Goal: Transaction & Acquisition: Book appointment/travel/reservation

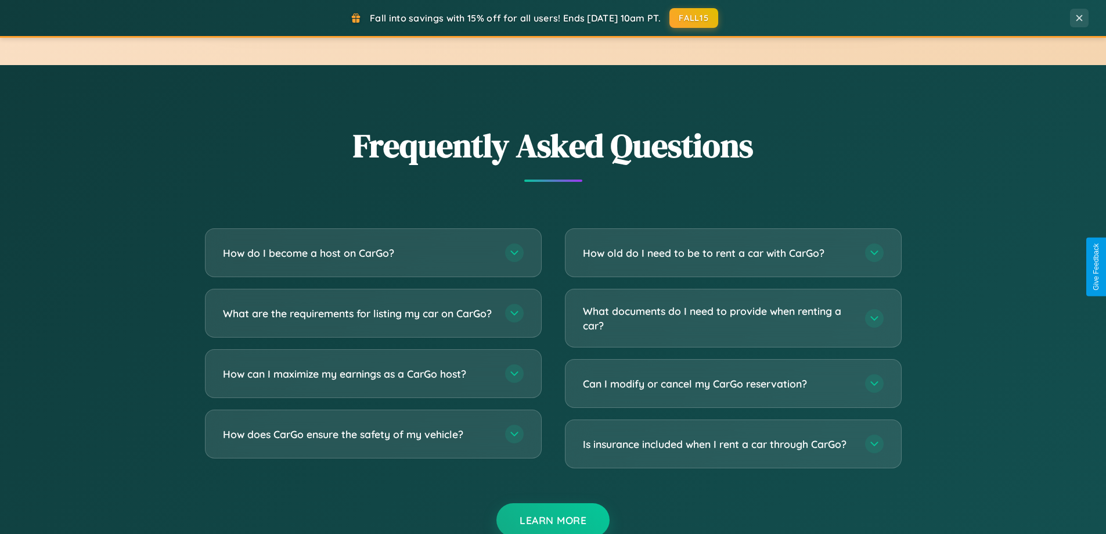
scroll to position [2234, 0]
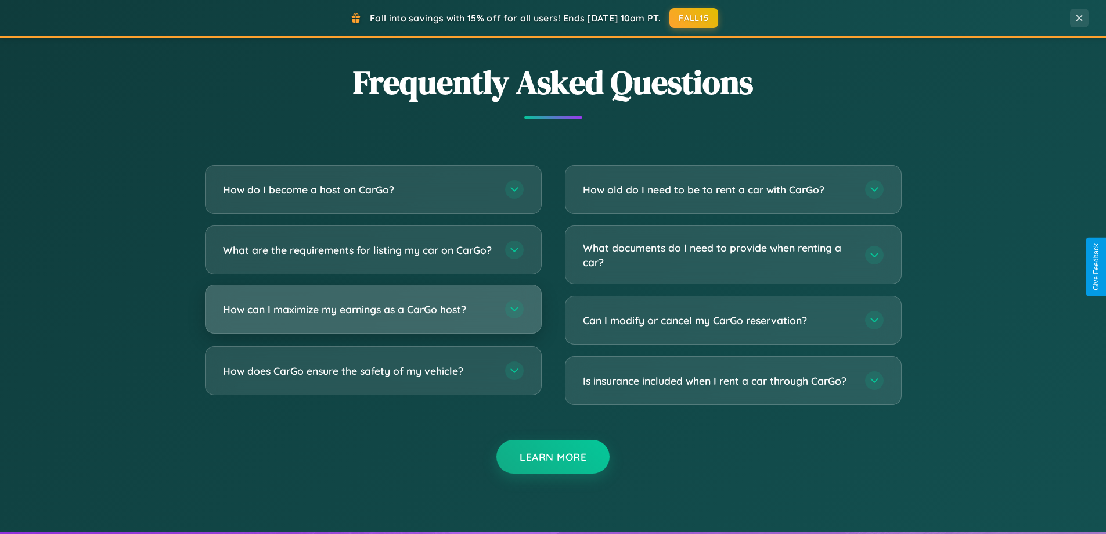
click at [373, 316] on h3 "How can I maximize my earnings as a CarGo host?" at bounding box center [358, 309] width 271 height 15
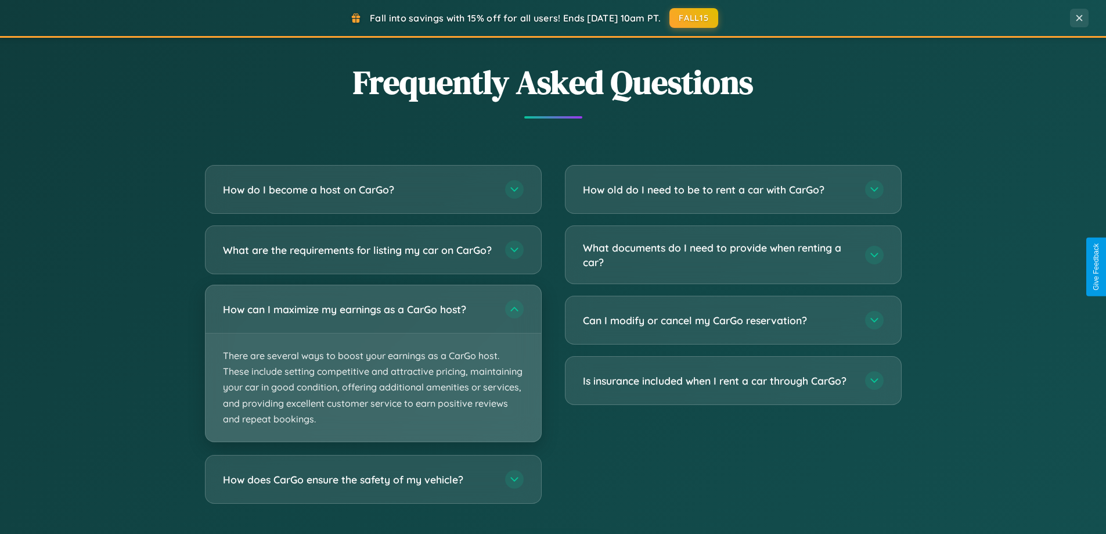
click at [373, 373] on p "There are several ways to boost your earnings as a CarGo host. These include se…" at bounding box center [374, 387] width 336 height 108
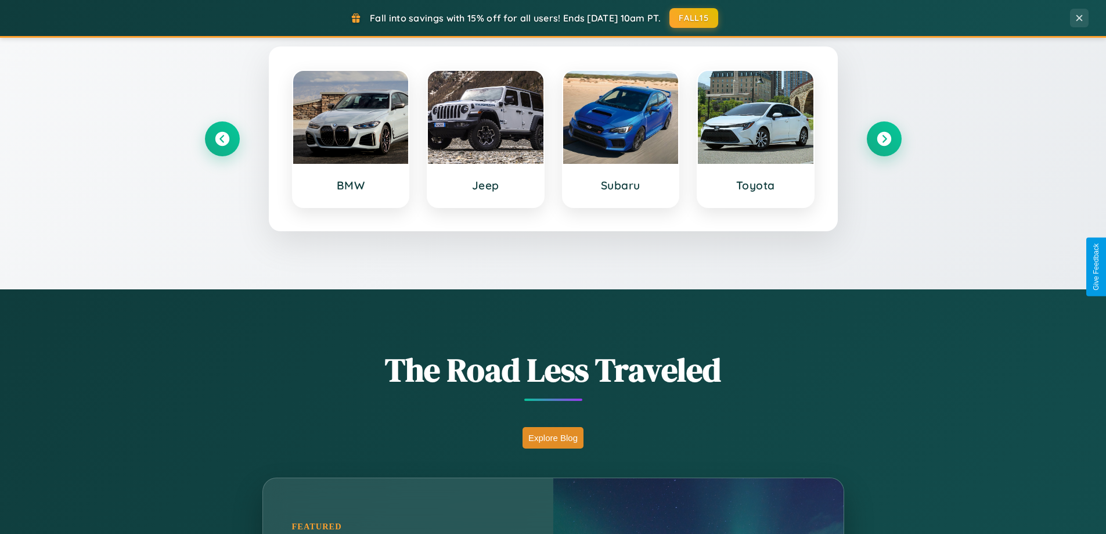
scroll to position [500, 0]
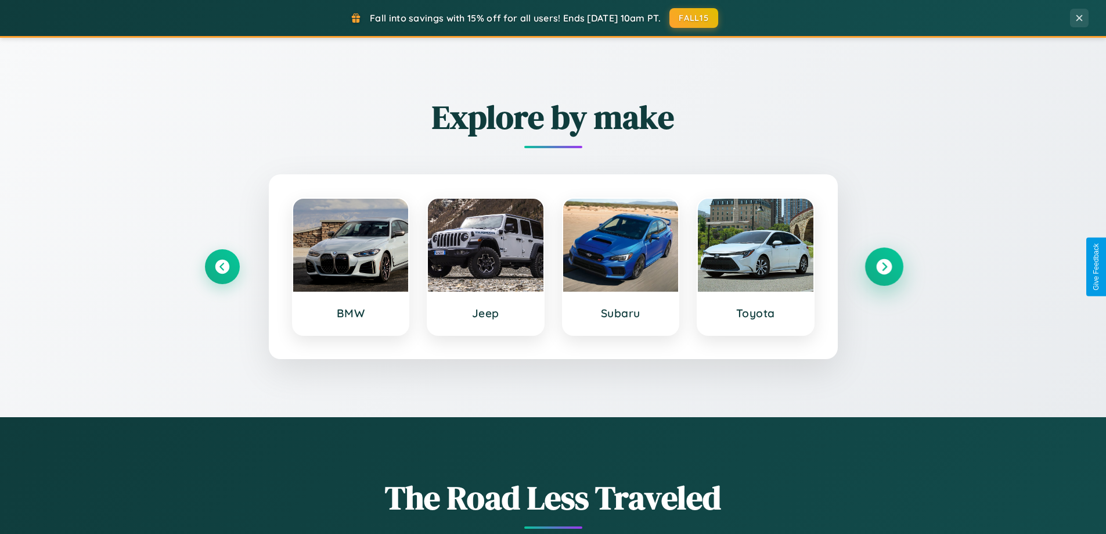
click at [884, 266] on icon at bounding box center [884, 267] width 16 height 16
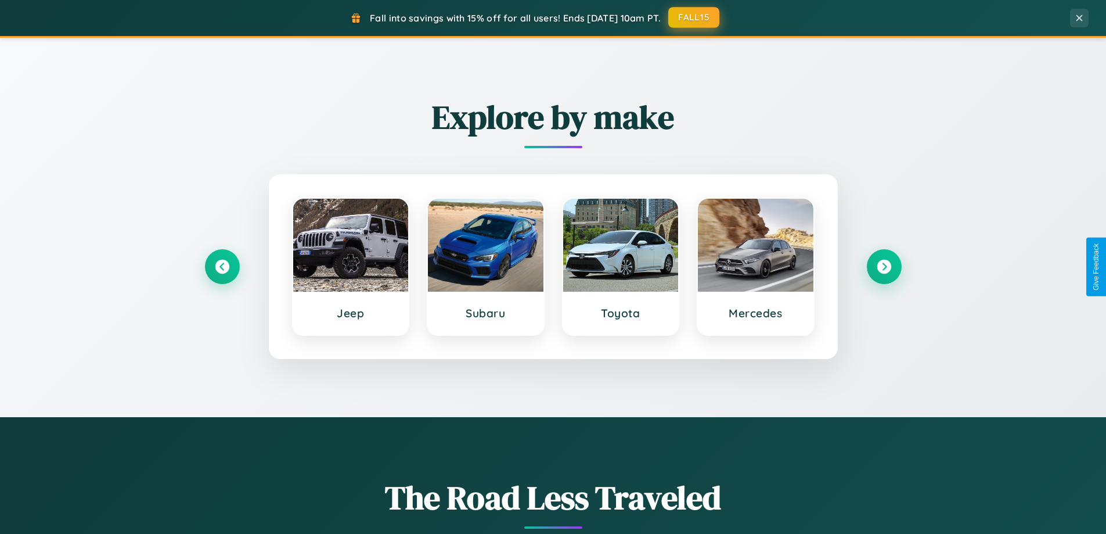
click at [694, 17] on button "FALL15" at bounding box center [693, 17] width 51 height 21
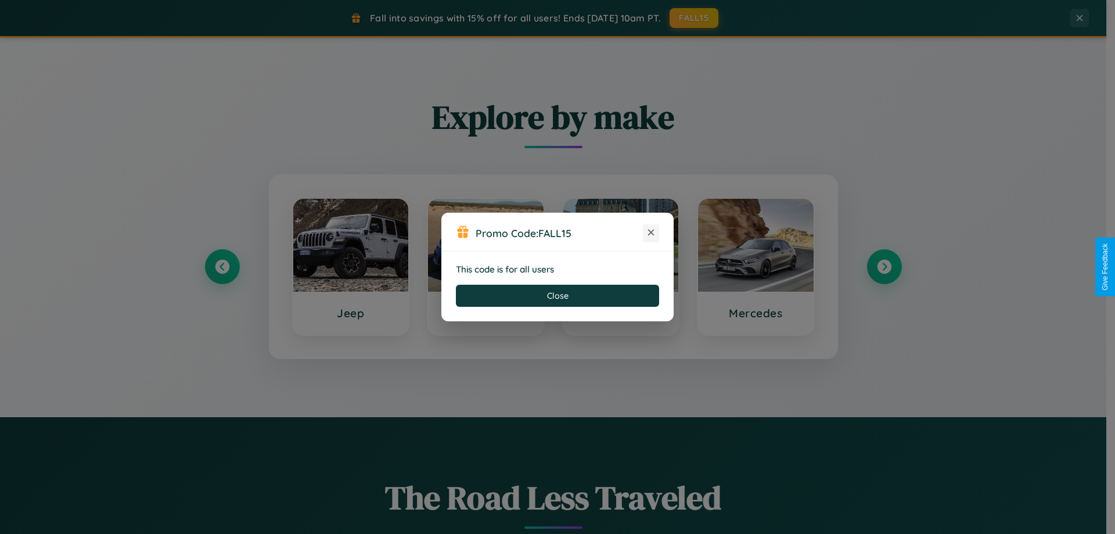
click at [651, 233] on icon at bounding box center [651, 232] width 12 height 12
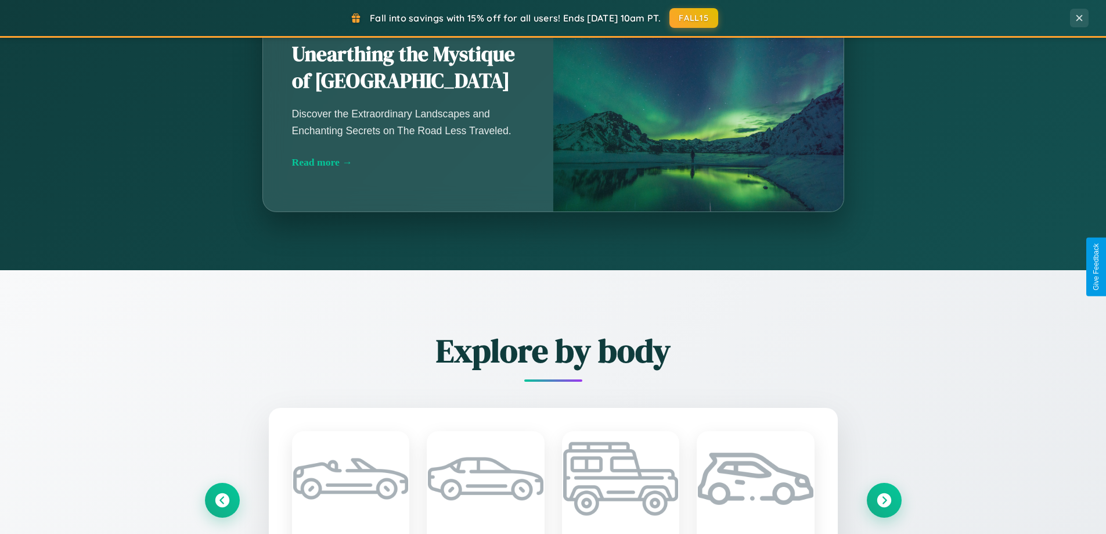
scroll to position [1865, 0]
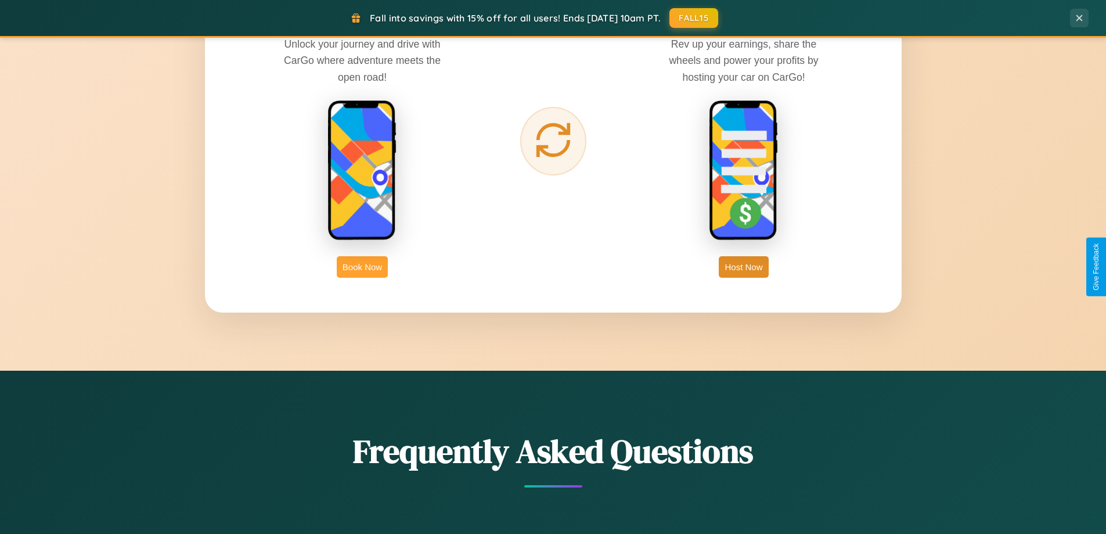
click at [362, 266] on button "Book Now" at bounding box center [362, 266] width 51 height 21
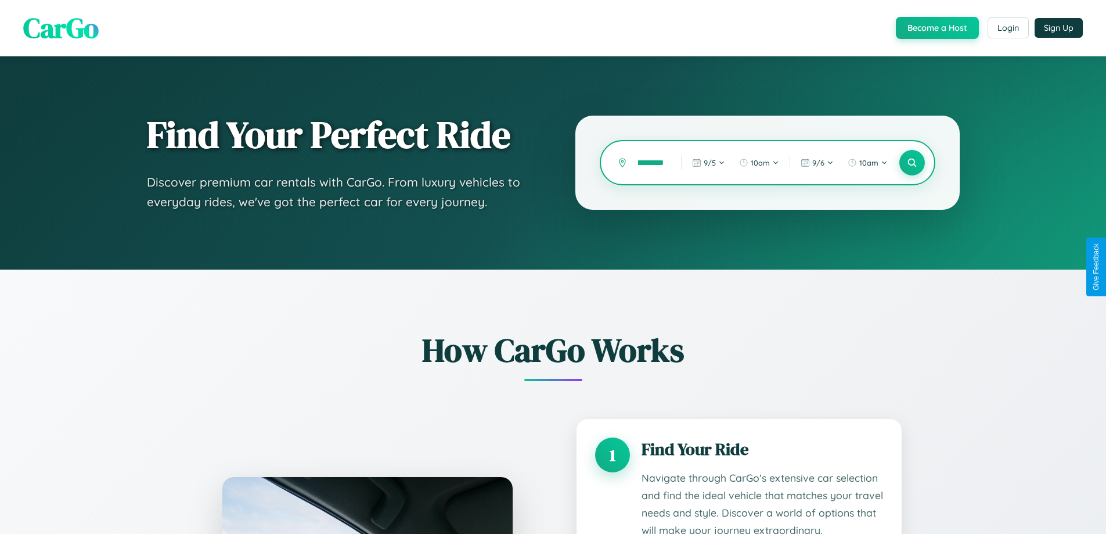
type input "**********"
